Goal: Information Seeking & Learning: Learn about a topic

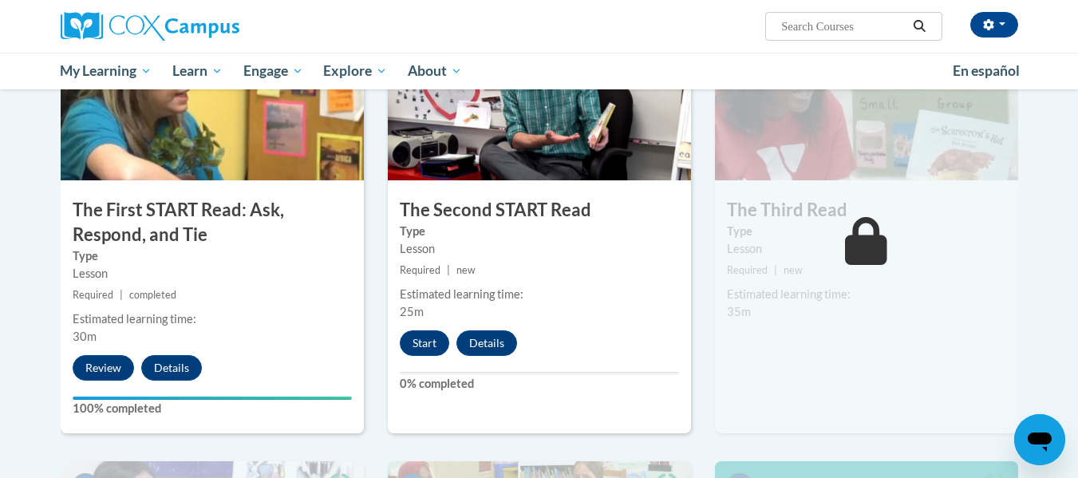
click at [876, 257] on icon at bounding box center [866, 241] width 42 height 48
click at [426, 351] on button "Start" at bounding box center [424, 343] width 49 height 26
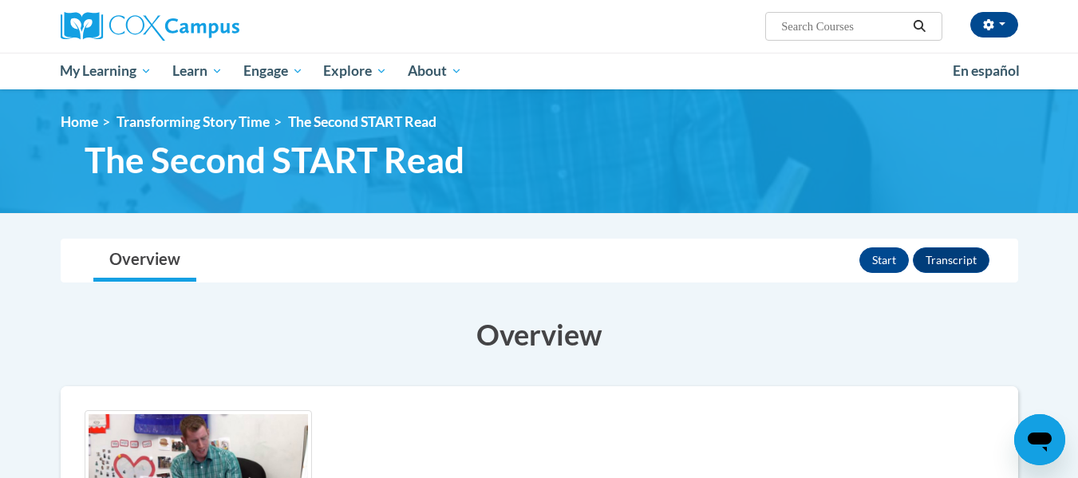
click at [869, 263] on button "Start" at bounding box center [883, 260] width 49 height 26
